Goal: Information Seeking & Learning: Find specific page/section

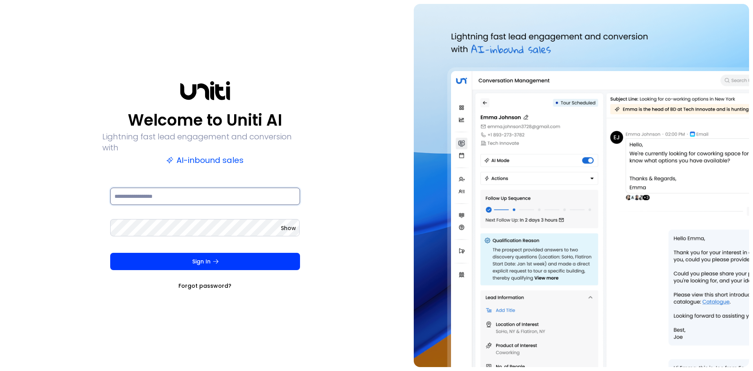
drag, startPoint x: 169, startPoint y: 189, endPoint x: 172, endPoint y: 197, distance: 8.3
click at [169, 189] on input at bounding box center [205, 196] width 190 height 17
type input "**********"
click at [110, 253] on button "Sign In" at bounding box center [205, 261] width 190 height 17
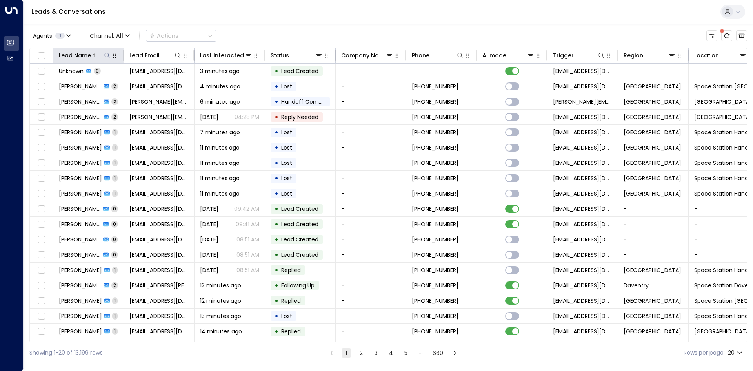
click at [107, 56] on icon at bounding box center [107, 55] width 6 height 6
click at [115, 86] on input "text" at bounding box center [107, 84] width 108 height 15
type input "*******"
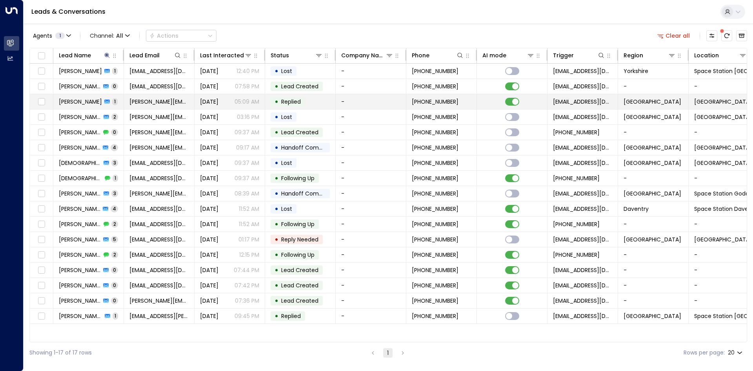
click at [196, 99] on td "Sep 20, 2025 05:09 AM" at bounding box center [230, 101] width 71 height 15
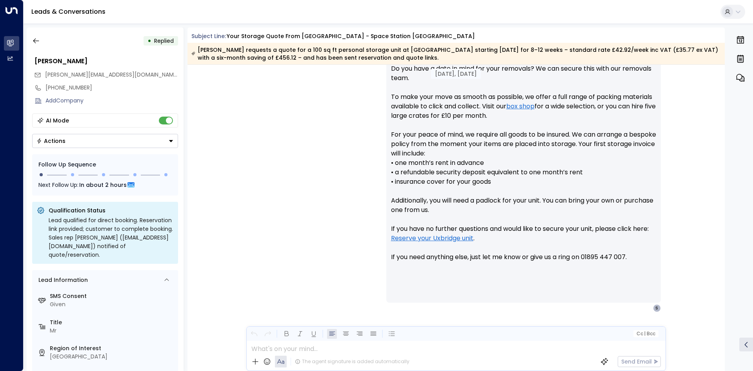
scroll to position [394, 0]
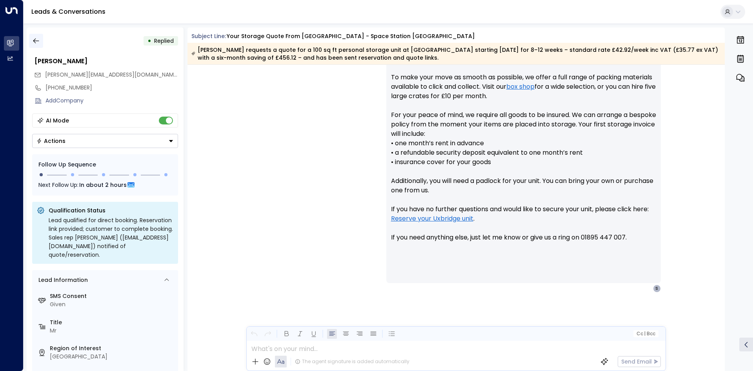
click at [38, 41] on icon "button" at bounding box center [36, 41] width 8 height 8
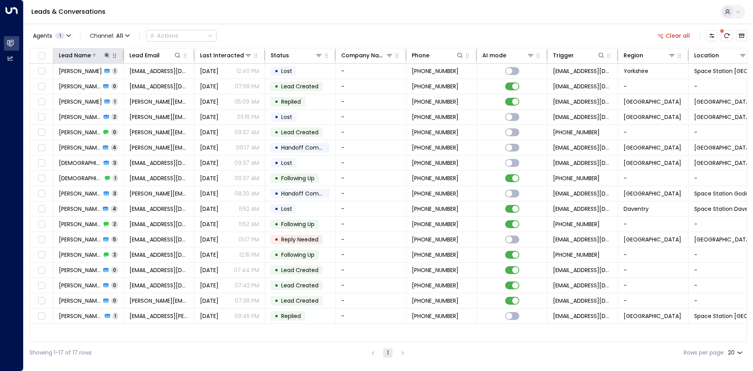
click at [108, 52] on button at bounding box center [107, 55] width 8 height 8
click at [155, 85] on icon "button" at bounding box center [156, 83] width 5 height 5
click at [76, 91] on input "text" at bounding box center [107, 84] width 108 height 15
click at [76, 85] on input "text" at bounding box center [107, 84] width 108 height 15
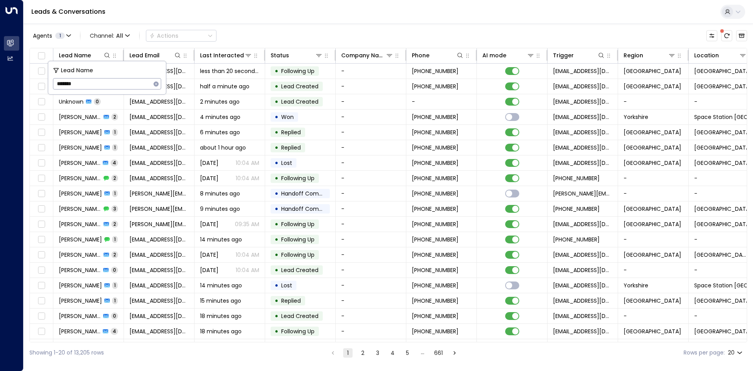
type input "********"
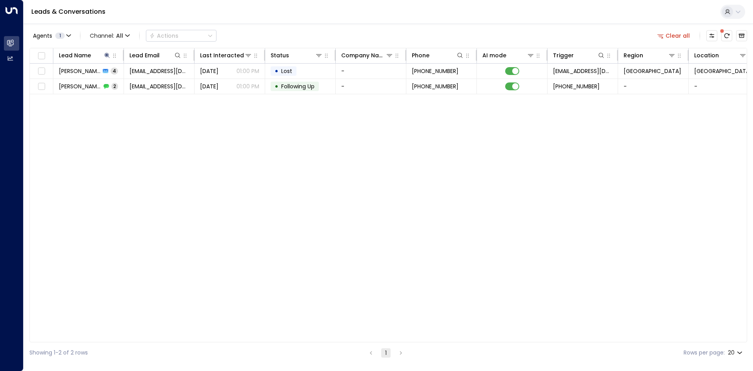
click at [322, 33] on div "Agents 1 Channel: All Actions Clear all" at bounding box center [388, 35] width 718 height 16
drag, startPoint x: 184, startPoint y: 149, endPoint x: 130, endPoint y: 96, distance: 75.5
click at [180, 140] on div "Lead Name Lead Email Last Interacted Status Company Name Phone AI mode Trigger …" at bounding box center [388, 195] width 718 height 294
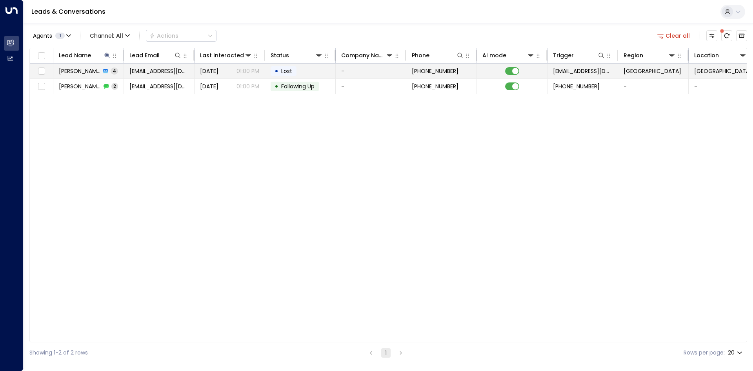
click at [158, 73] on span "dc.concepts95@gmail.com" at bounding box center [159, 71] width 59 height 8
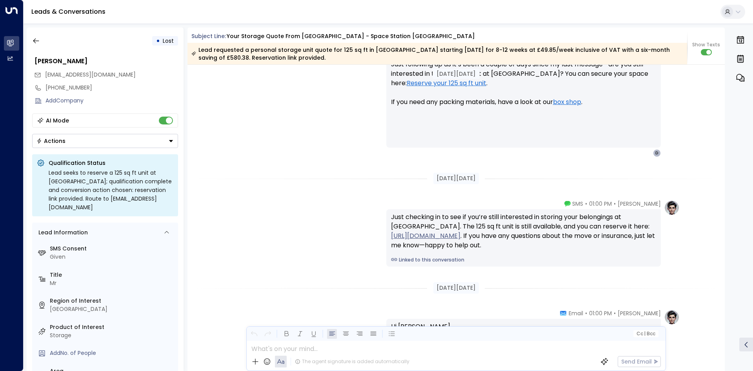
scroll to position [1306, 0]
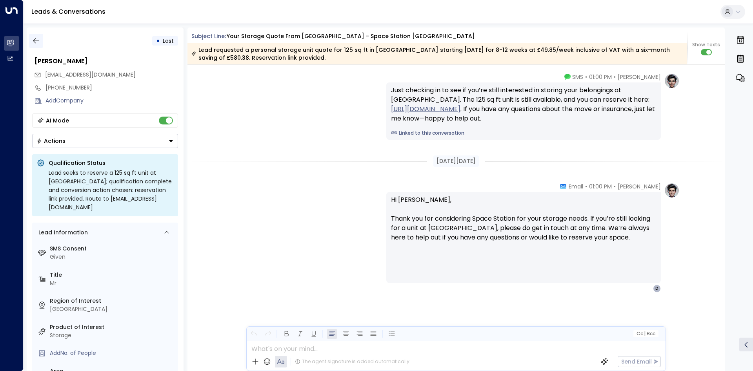
click at [37, 42] on icon "button" at bounding box center [36, 41] width 8 height 8
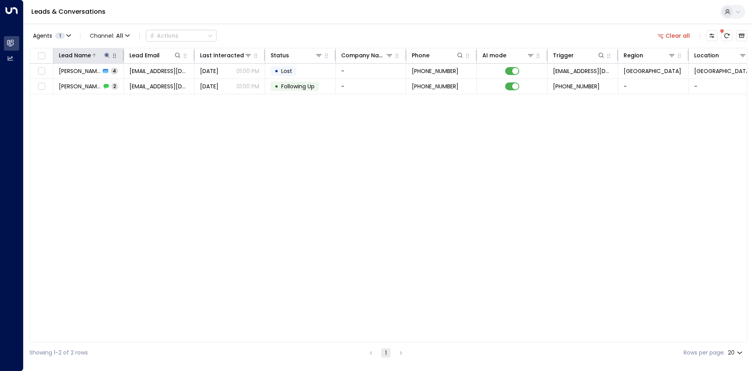
click at [107, 55] on icon at bounding box center [106, 55] width 5 height 5
click at [158, 81] on icon "button" at bounding box center [156, 84] width 6 height 6
click at [87, 86] on input "text" at bounding box center [107, 84] width 108 height 15
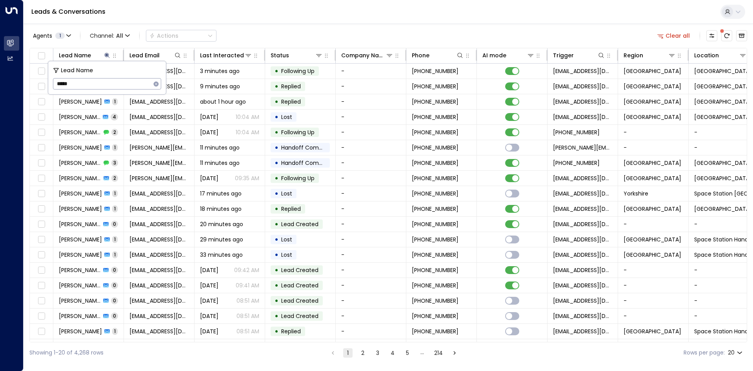
type input "******"
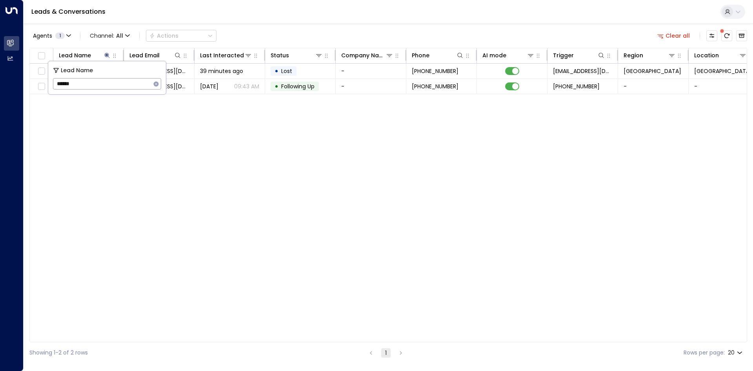
click at [127, 165] on div "Lead Name Lead Email Last Interacted Status Company Name Phone AI mode Trigger …" at bounding box center [388, 195] width 718 height 294
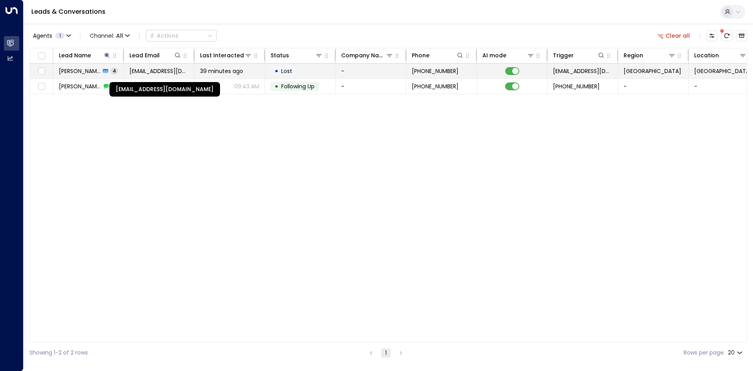
click at [157, 74] on span "mariedavasgaum@icloud.com" at bounding box center [159, 71] width 59 height 8
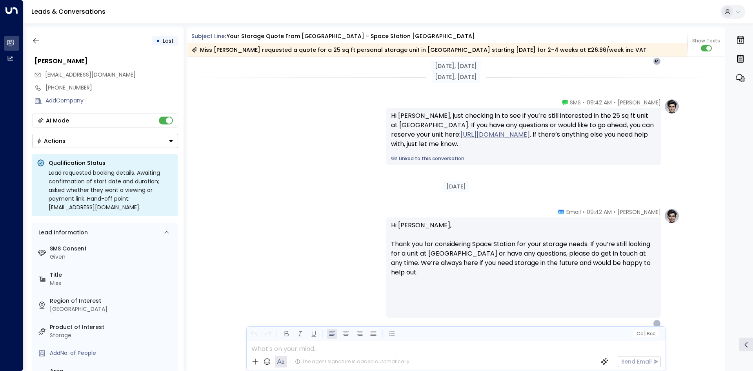
scroll to position [1148, 0]
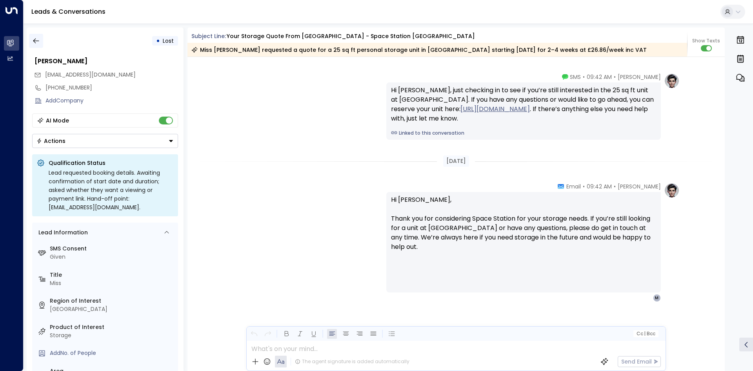
click at [35, 43] on icon "button" at bounding box center [36, 41] width 8 height 8
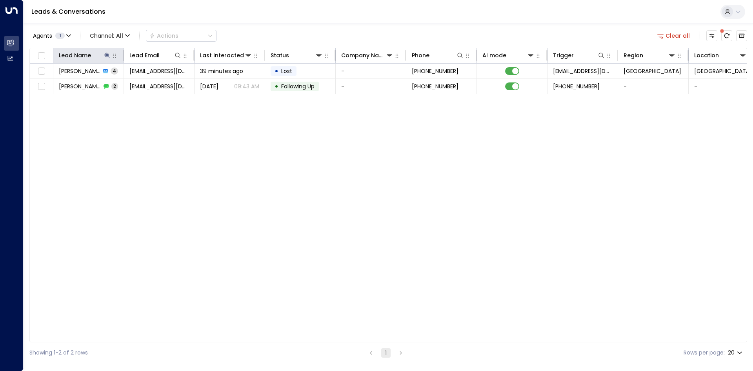
drag, startPoint x: 106, startPoint y: 52, endPoint x: 109, endPoint y: 60, distance: 8.6
click at [106, 52] on icon at bounding box center [107, 55] width 6 height 6
click at [158, 82] on icon "button" at bounding box center [156, 84] width 6 height 6
click at [123, 84] on input "text" at bounding box center [107, 84] width 108 height 15
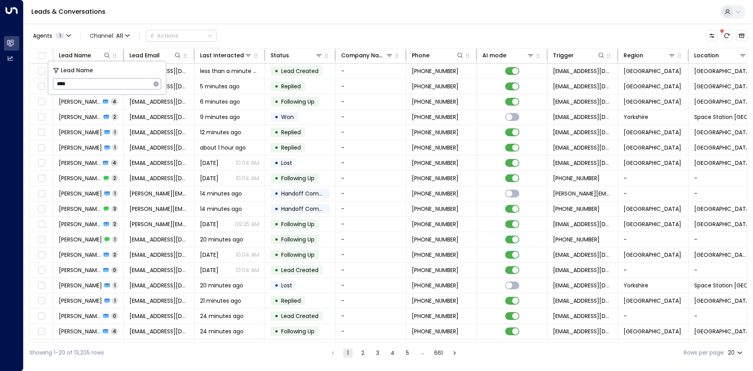
type input "*****"
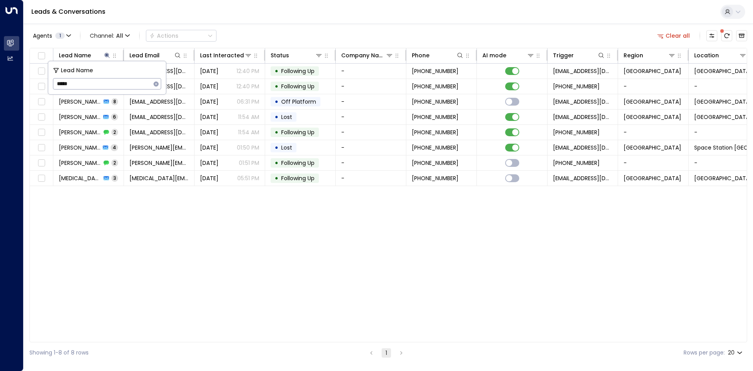
drag, startPoint x: 153, startPoint y: 282, endPoint x: 136, endPoint y: 244, distance: 42.0
click at [152, 283] on div "Lead Name Lead Email Last Interacted Status Company Name Phone AI mode Trigger …" at bounding box center [388, 195] width 718 height 294
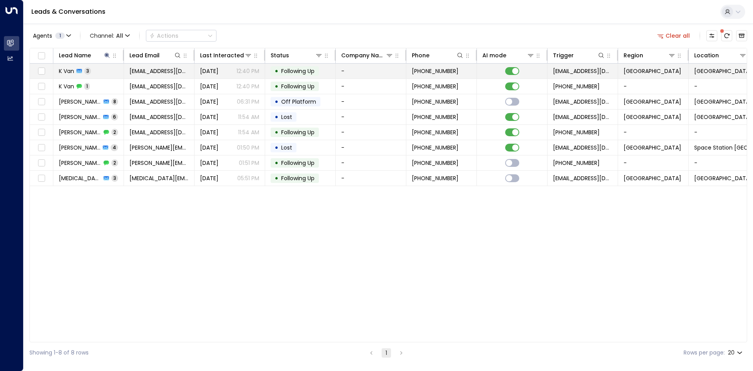
click at [154, 75] on td "kvb1688@gmail.com" at bounding box center [159, 71] width 71 height 15
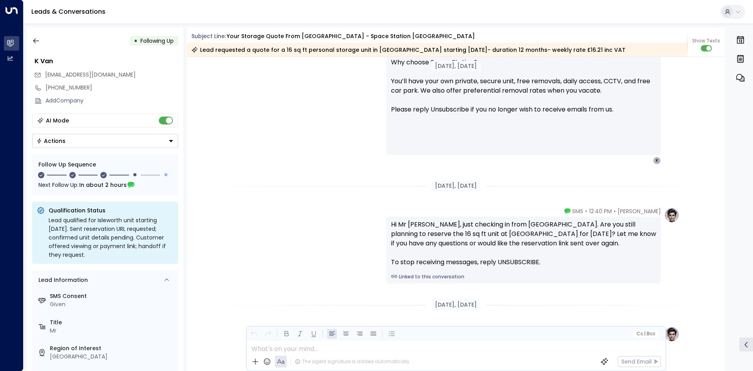
scroll to position [886, 0]
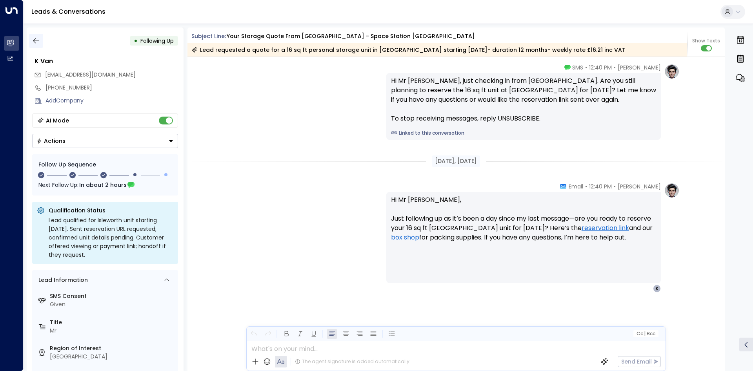
click at [36, 44] on icon "button" at bounding box center [36, 41] width 8 height 8
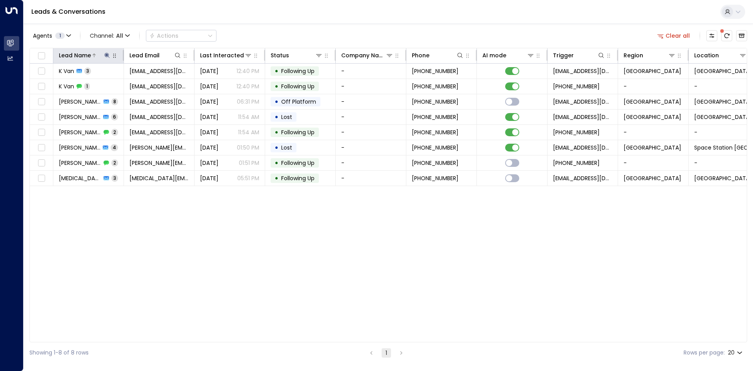
click at [110, 52] on button at bounding box center [107, 55] width 8 height 8
click at [158, 84] on icon "button" at bounding box center [156, 83] width 5 height 5
click at [125, 83] on input "text" at bounding box center [107, 84] width 108 height 15
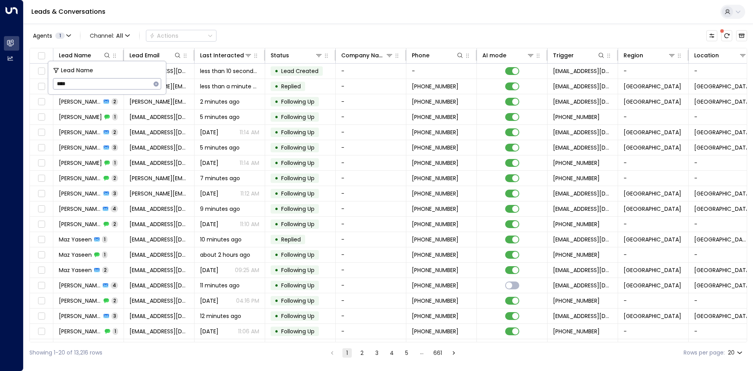
type input "****"
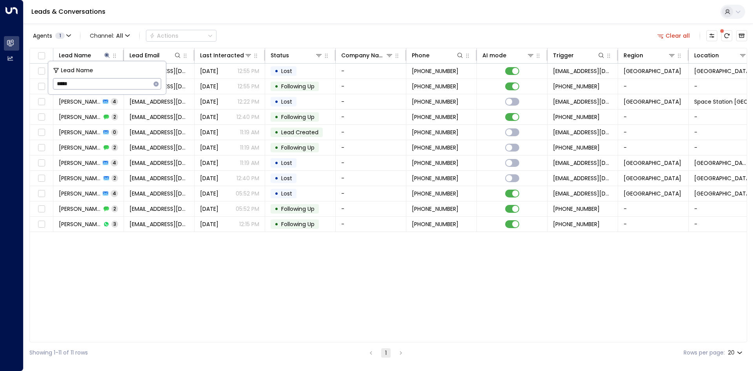
click at [212, 300] on div "Lead Name Lead Email Last Interacted Status Company Name Phone AI mode Trigger …" at bounding box center [388, 195] width 718 height 294
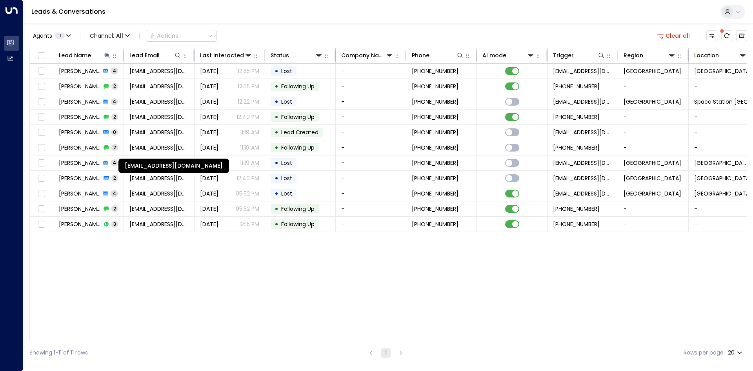
click at [175, 163] on div "s.eyles95@hotmail.co.uk" at bounding box center [174, 166] width 111 height 15
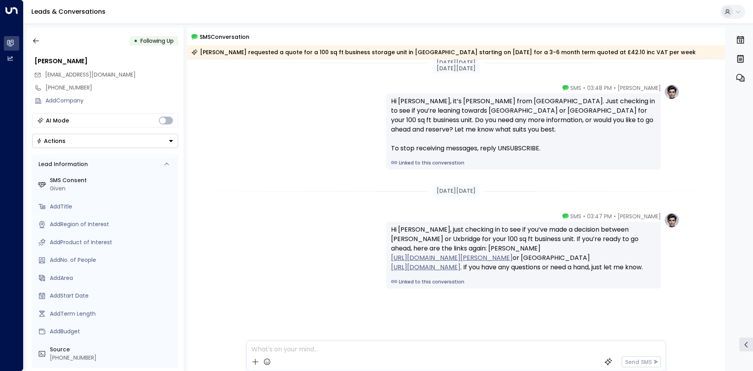
scroll to position [16, 0]
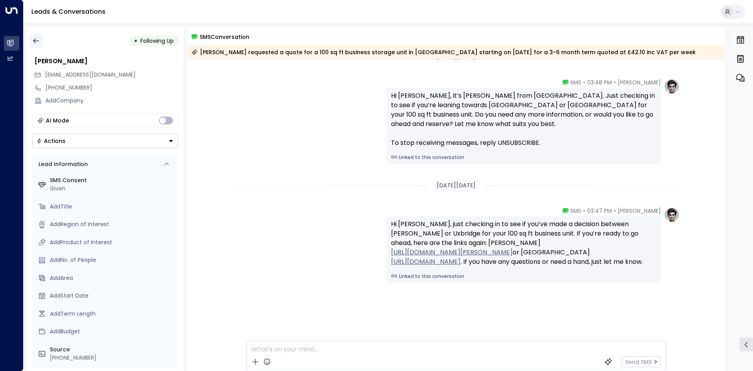
click at [36, 37] on icon "button" at bounding box center [36, 41] width 8 height 8
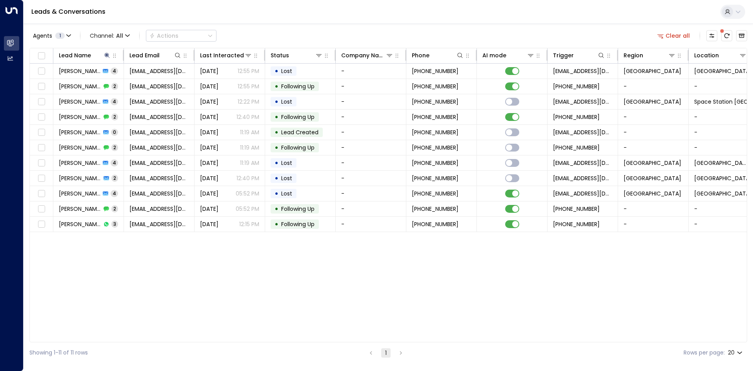
click at [206, 285] on div "Lead Name Lead Email Last Interacted Status Company Name Phone AI mode Trigger …" at bounding box center [388, 195] width 718 height 294
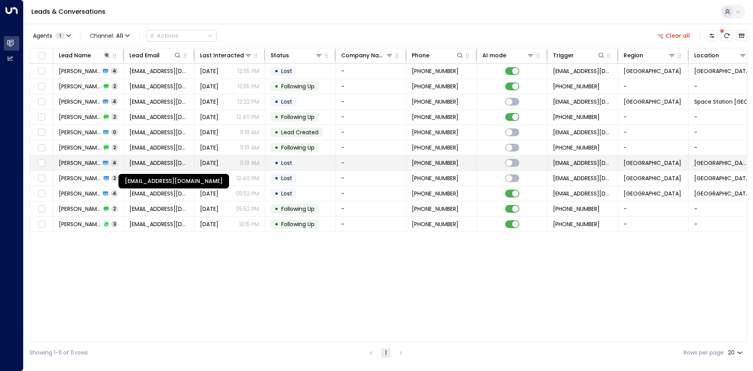
click at [160, 163] on span "s.eyles95@hotmail.co.uk" at bounding box center [159, 163] width 59 height 8
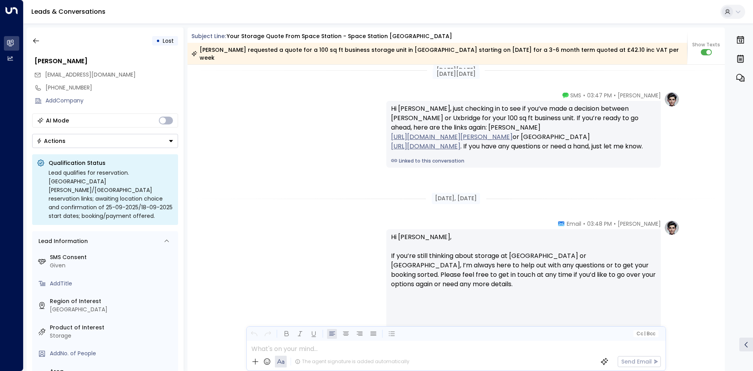
scroll to position [1112, 0]
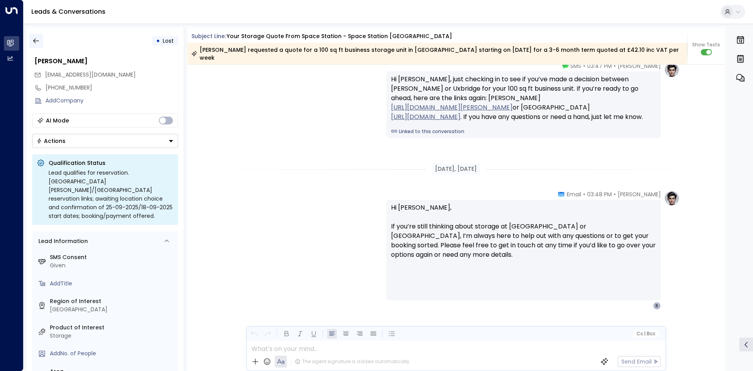
click at [38, 43] on icon "button" at bounding box center [36, 41] width 8 height 8
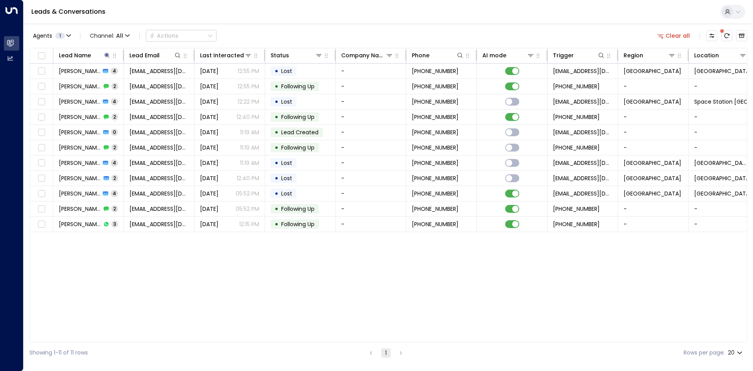
click at [192, 252] on div "Lead Name Lead Email Last Interacted Status Company Name Phone AI mode Trigger …" at bounding box center [388, 195] width 718 height 294
click at [230, 286] on div "Lead Name Lead Email Last Interacted Status Company Name Phone AI mode Trigger …" at bounding box center [388, 195] width 718 height 294
click at [107, 53] on icon at bounding box center [107, 55] width 6 height 6
click at [156, 83] on icon "button" at bounding box center [156, 83] width 5 height 5
click at [109, 86] on input "text" at bounding box center [107, 84] width 108 height 15
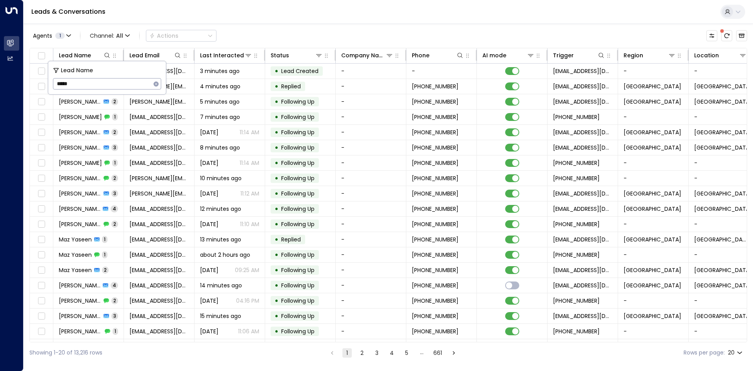
type input "******"
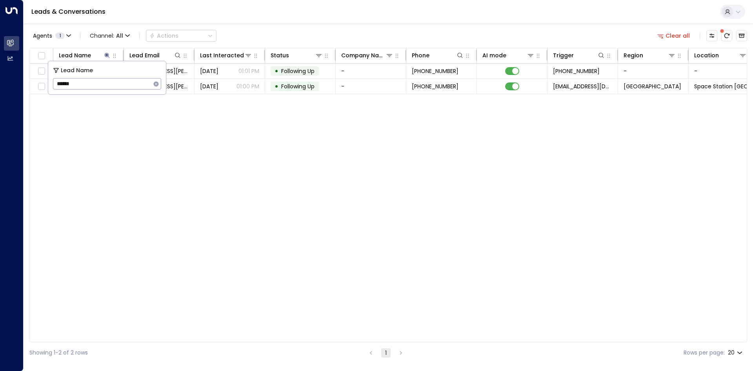
click at [137, 153] on div "Lead Name Lead Email Last Interacted Status Company Name Phone AI mode Trigger …" at bounding box center [388, 195] width 718 height 294
click at [107, 55] on icon at bounding box center [106, 55] width 5 height 5
click at [109, 54] on icon at bounding box center [106, 55] width 5 height 5
click at [153, 82] on button "button" at bounding box center [156, 84] width 10 height 10
click at [125, 82] on input "text" at bounding box center [107, 84] width 108 height 15
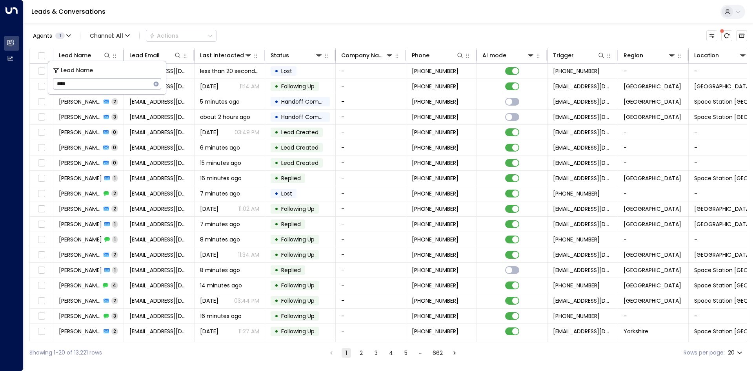
type input "*****"
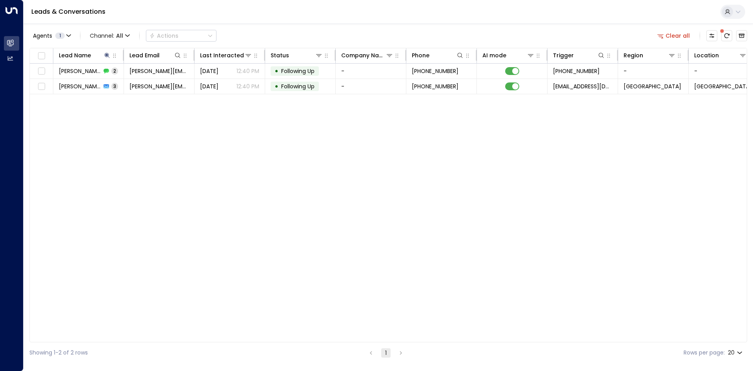
click at [212, 148] on div "Lead Name Lead Email Last Interacted Status Company Name Phone AI mode Trigger …" at bounding box center [388, 195] width 718 height 294
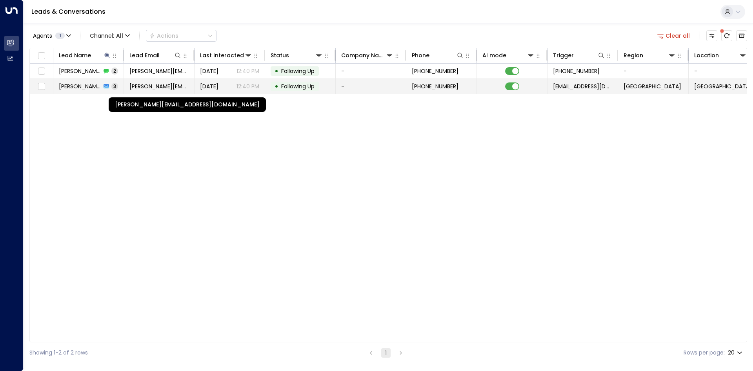
click at [140, 86] on span "alyce.egglestone@hotmail.com" at bounding box center [159, 86] width 59 height 8
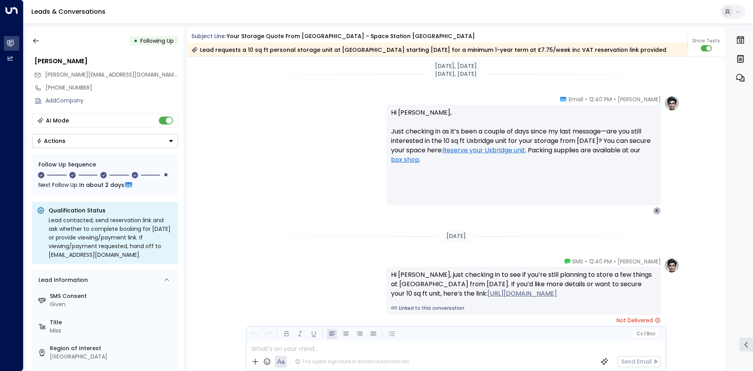
scroll to position [976, 0]
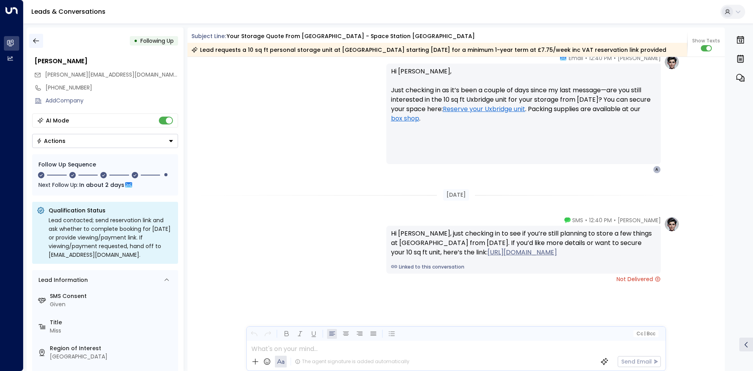
click at [33, 41] on icon "button" at bounding box center [36, 40] width 6 height 5
